Goal: Obtain resource: Download file/media

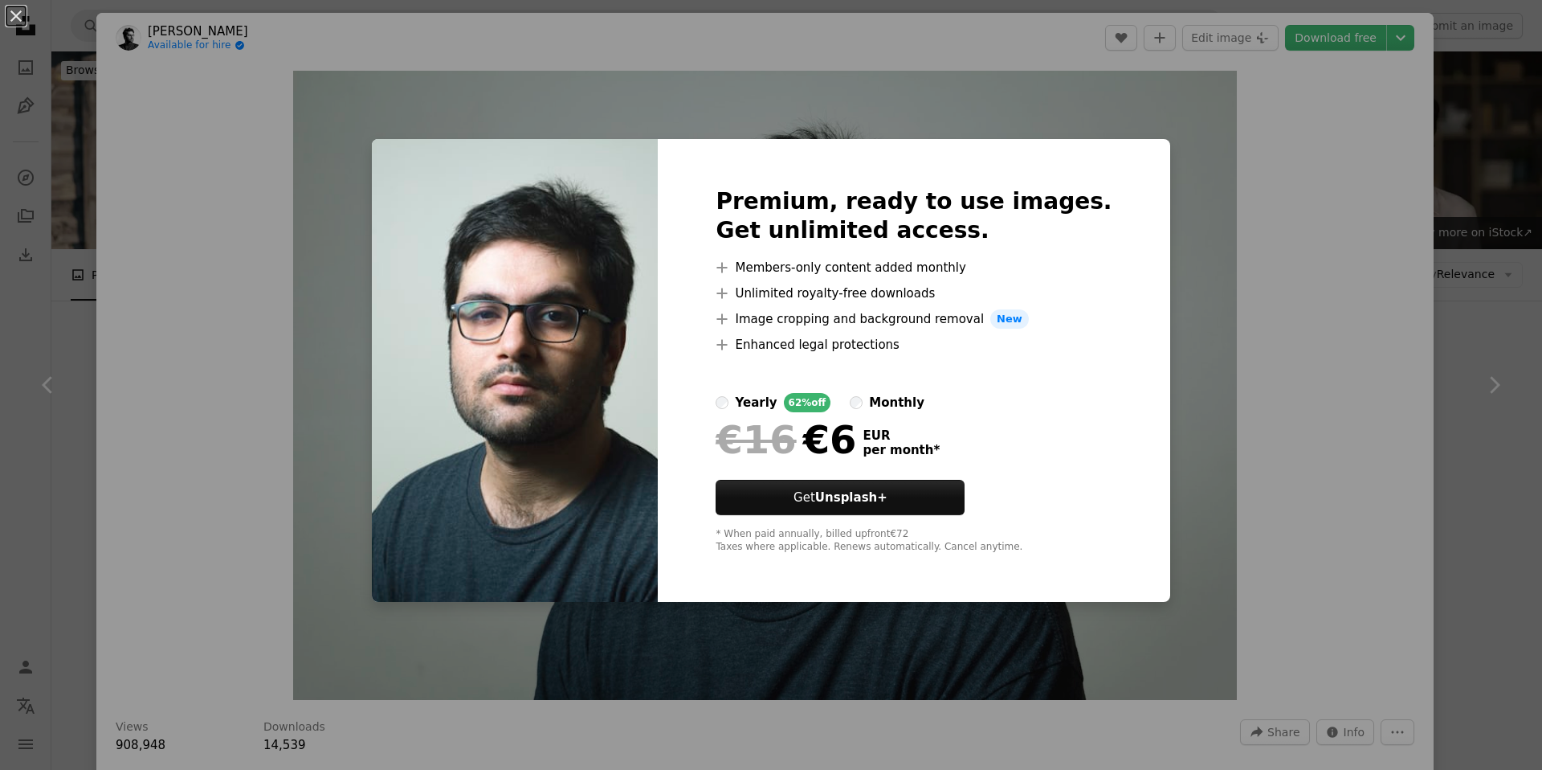
scroll to position [300, 0]
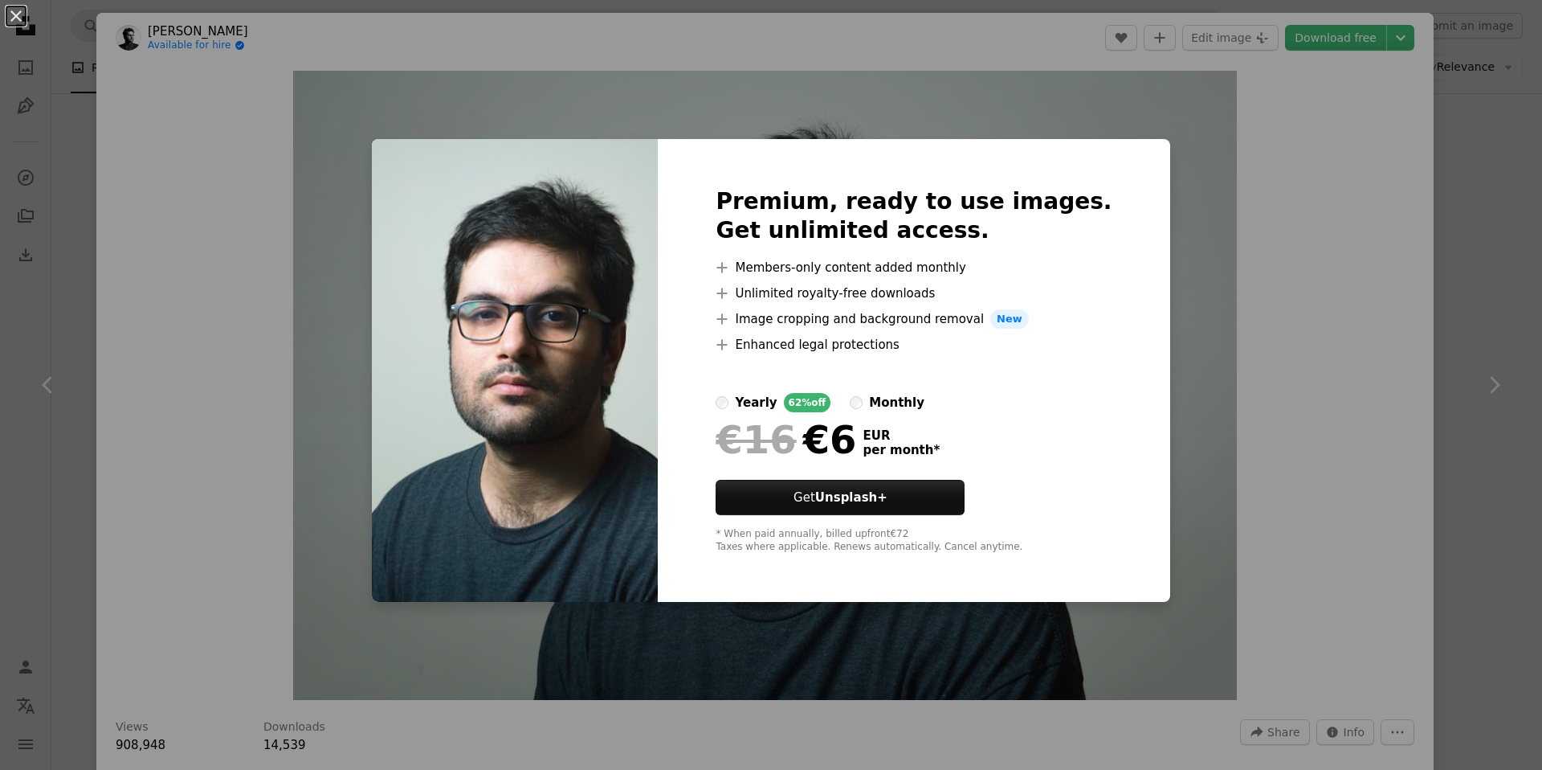
click at [1239, 202] on div "An X shape Premium, ready to use images. Get unlimited access. A plus sign Memb…" at bounding box center [771, 385] width 1542 height 770
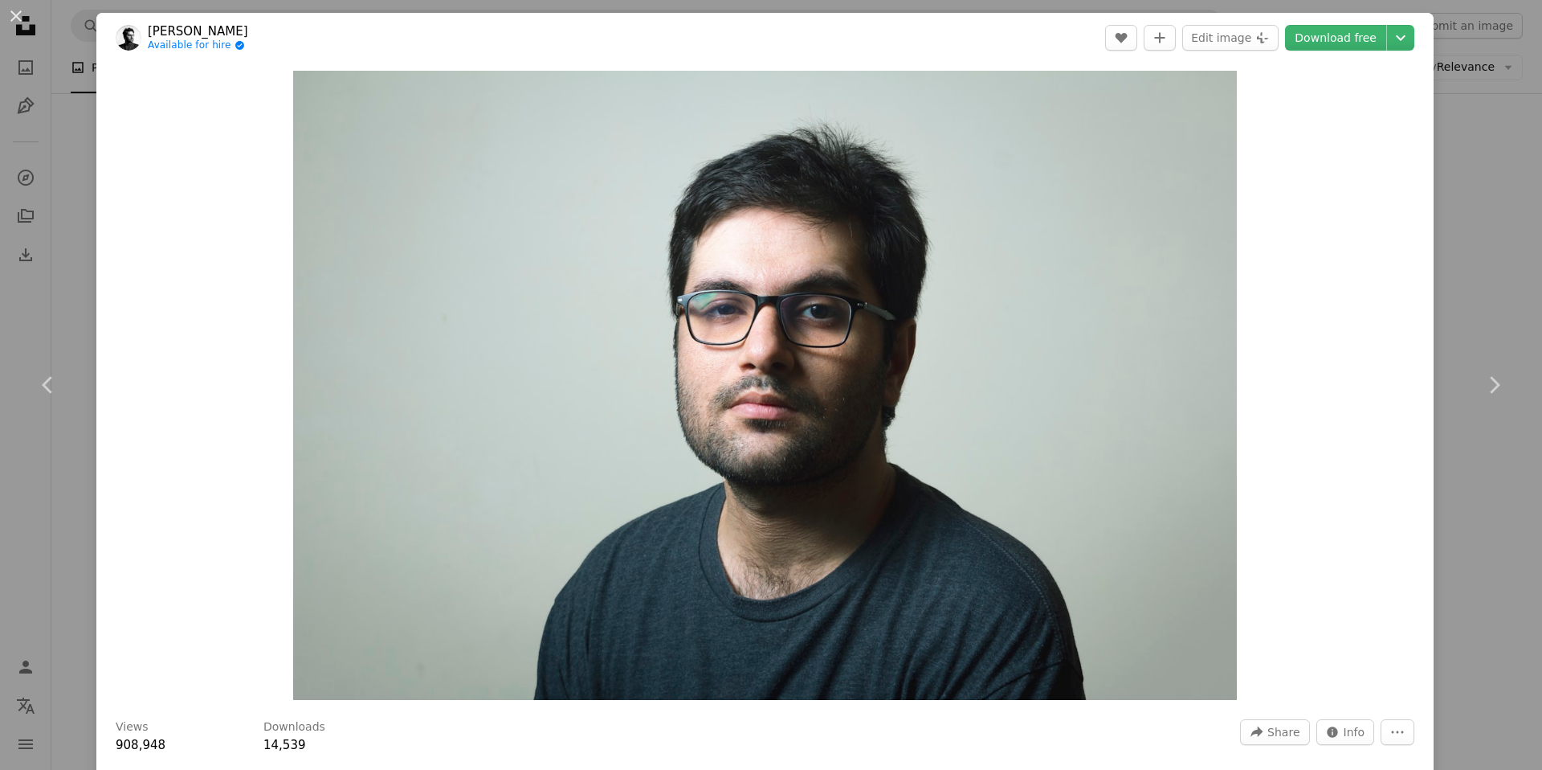
click at [1466, 239] on div "An X shape Chevron left Chevron right [PERSON_NAME] Available for hire A checkm…" at bounding box center [771, 385] width 1542 height 770
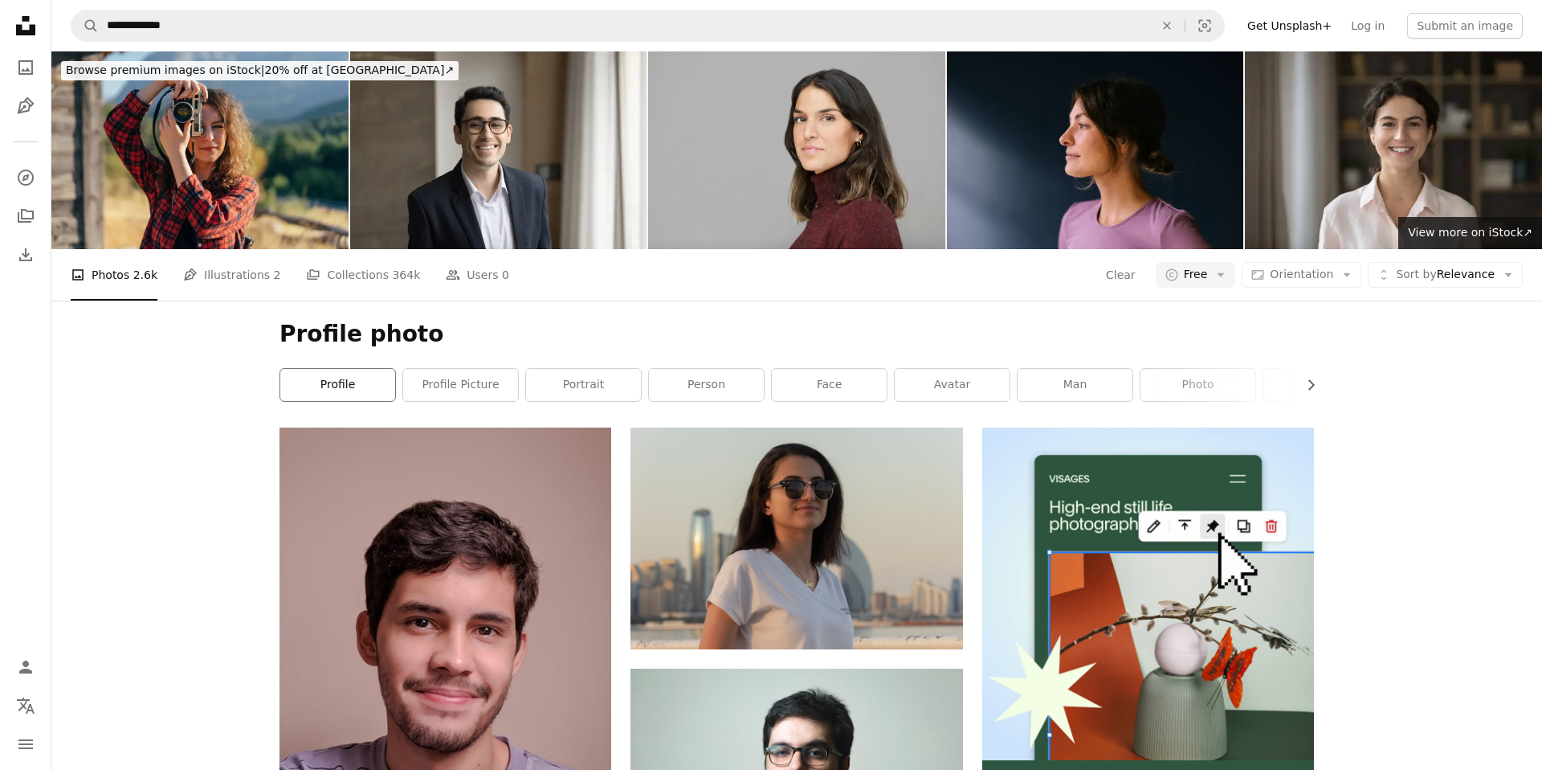
click at [348, 382] on link "profile" at bounding box center [337, 385] width 115 height 32
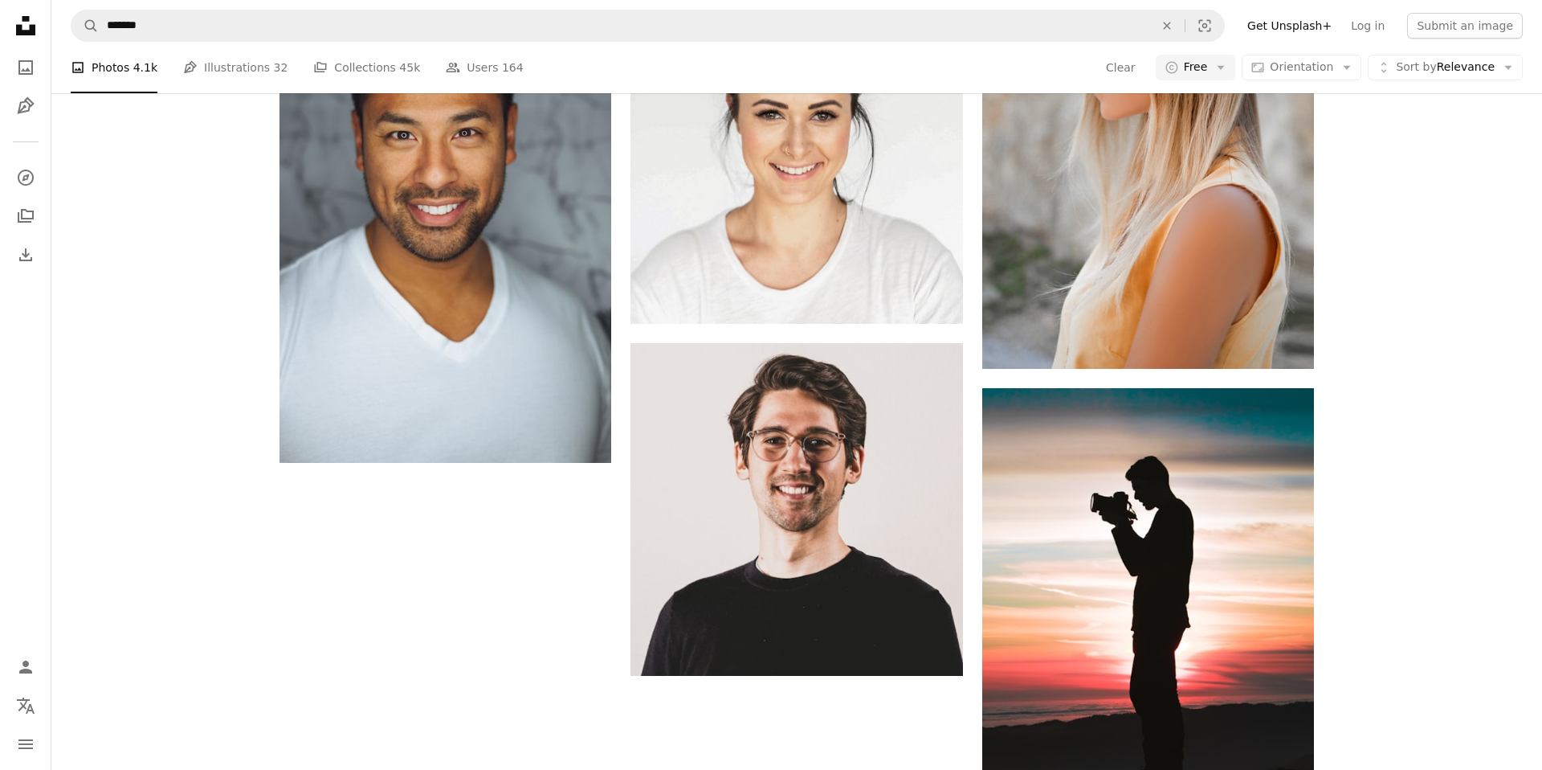
scroll to position [2544, 0]
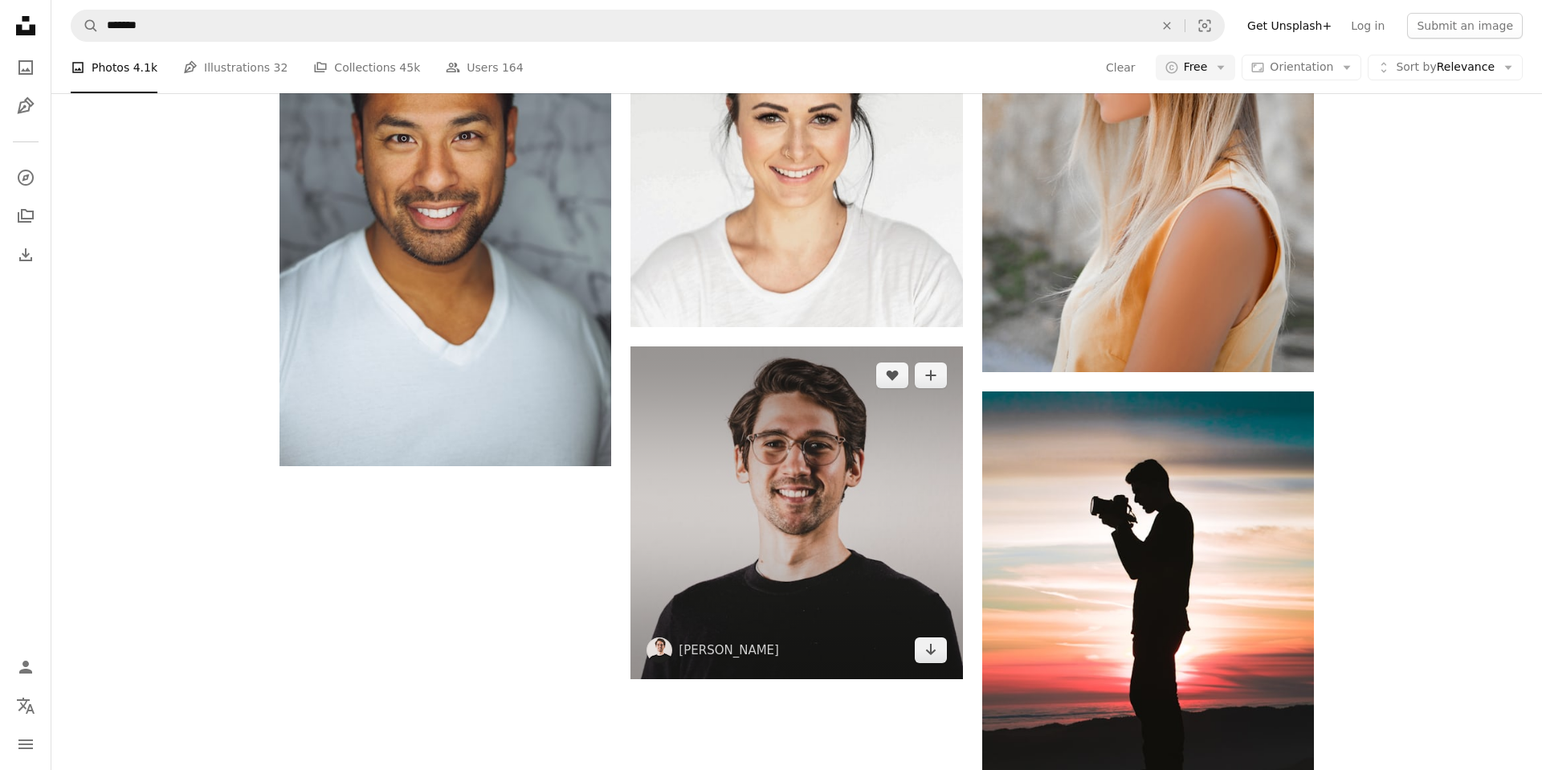
click at [717, 449] on img at bounding box center [797, 512] width 332 height 332
